Goal: Information Seeking & Learning: Learn about a topic

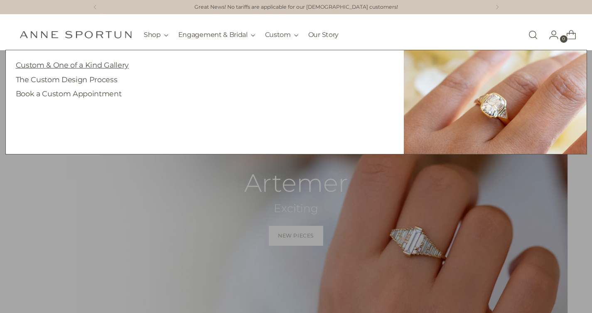
click at [110, 69] on link "Custom & One of a Kind Gallery" at bounding box center [72, 65] width 113 height 9
